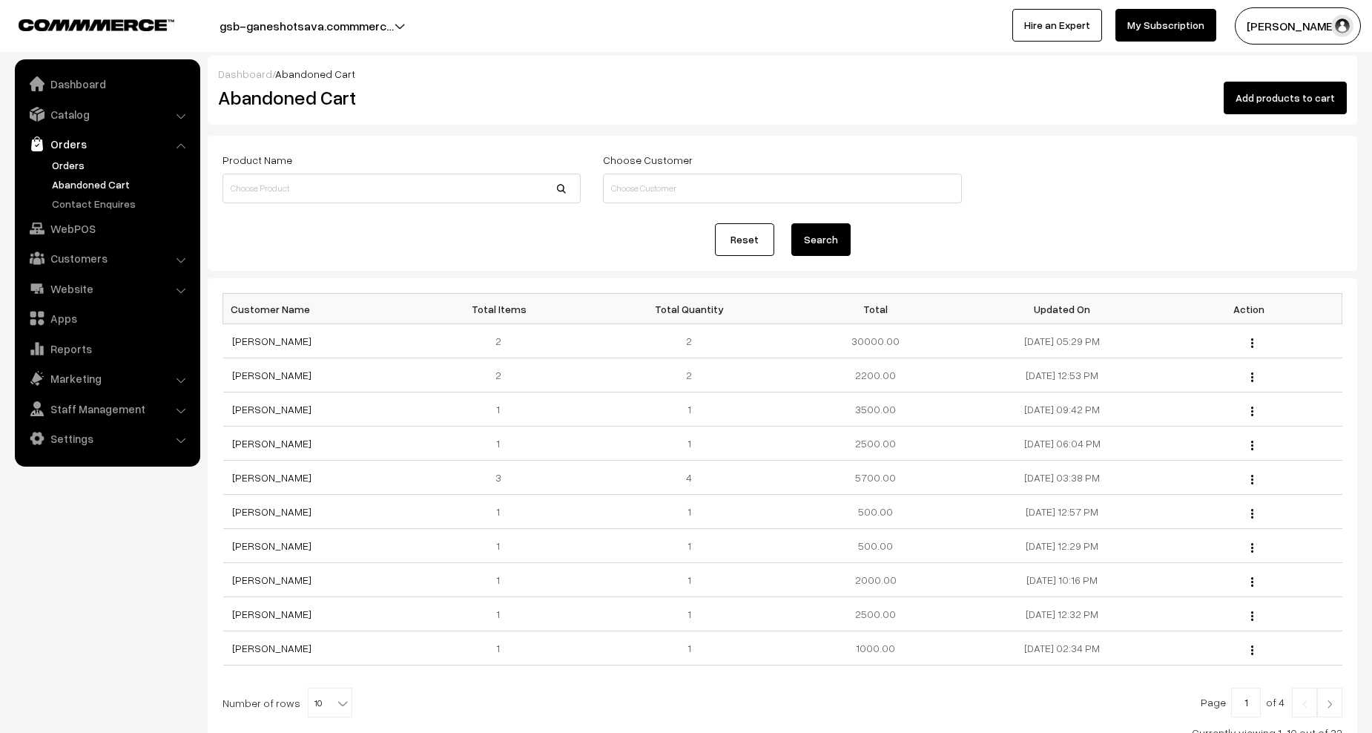
click at [77, 159] on link "Orders" at bounding box center [121, 165] width 147 height 16
